Goal: Task Accomplishment & Management: Manage account settings

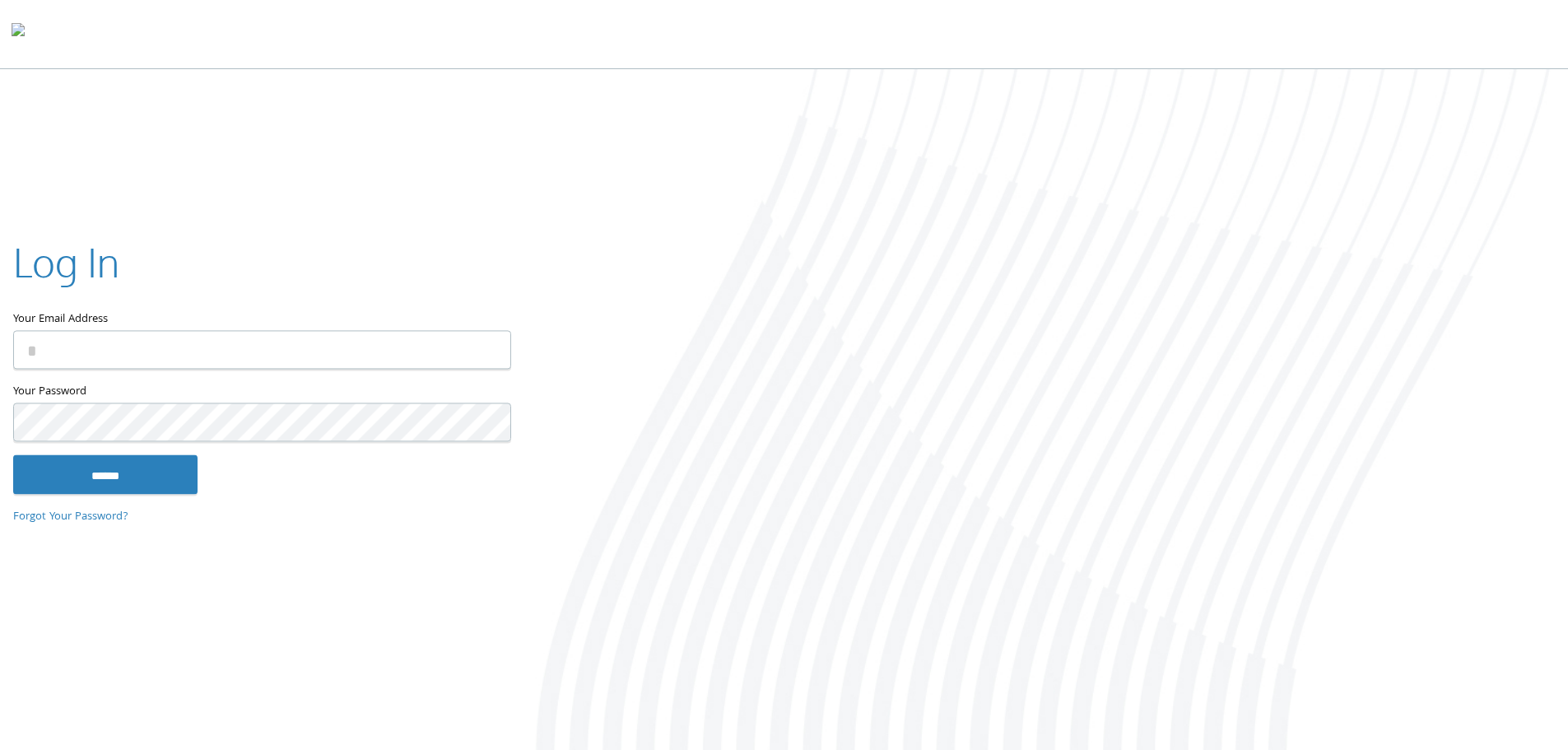
type input "**********"
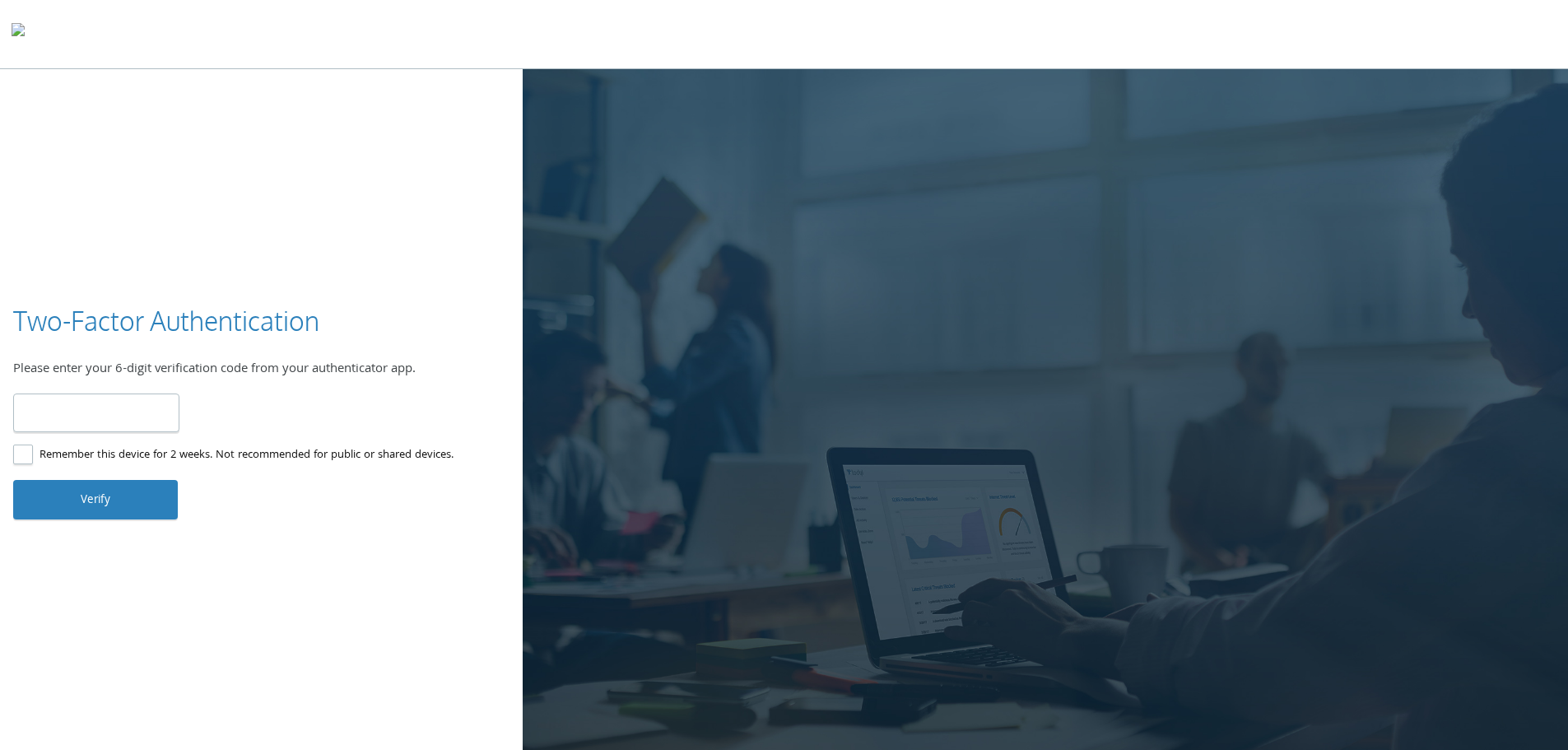
click at [68, 407] on input "number" at bounding box center [96, 412] width 166 height 38
type input "******"
